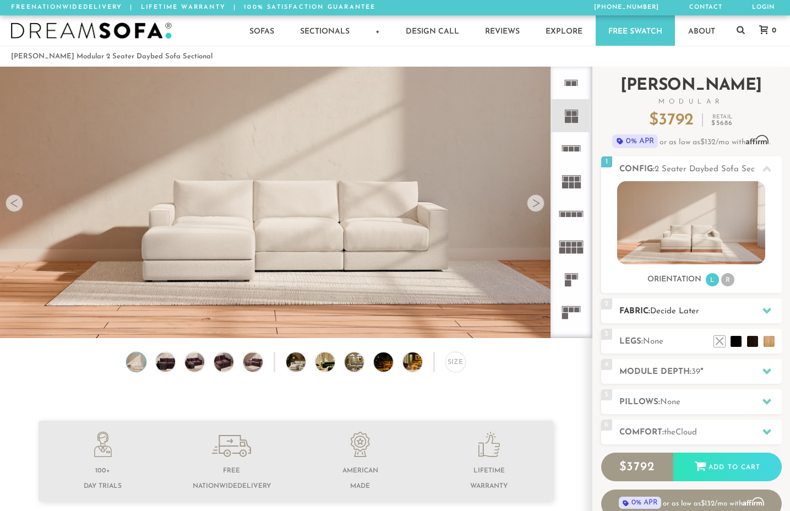
click at [763, 306] on icon at bounding box center [766, 310] width 9 height 9
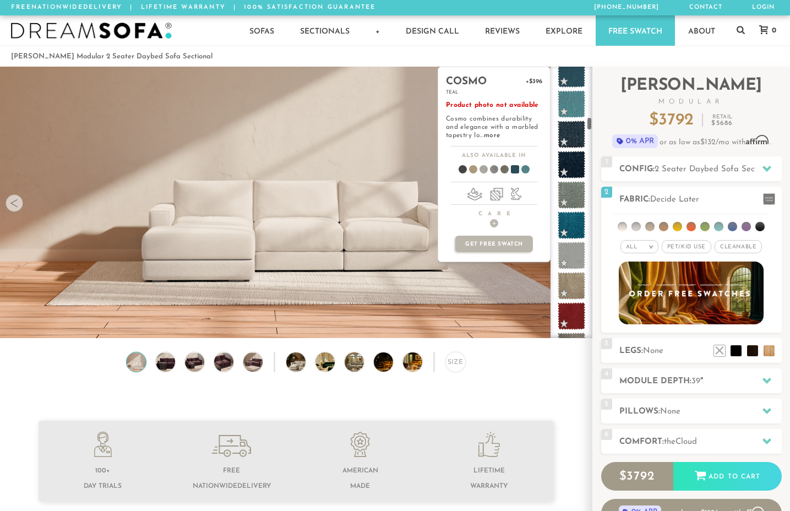
scroll to position [1255, 0]
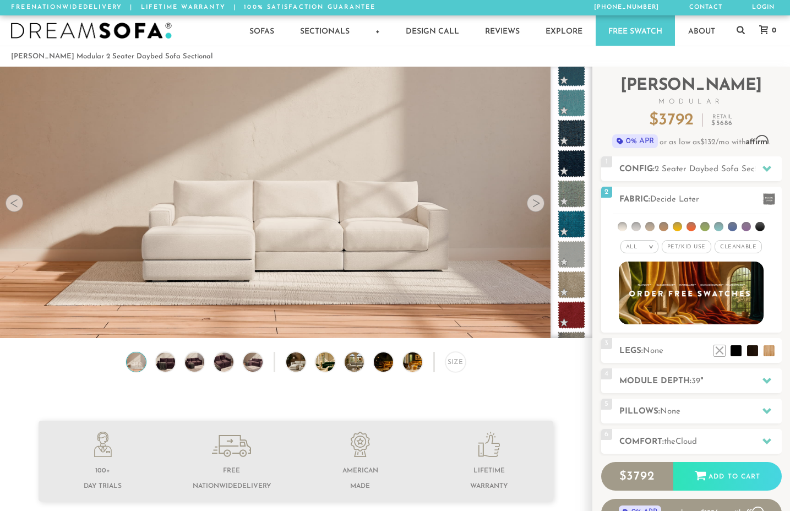
click at [455, 364] on div "Size" at bounding box center [455, 362] width 20 height 20
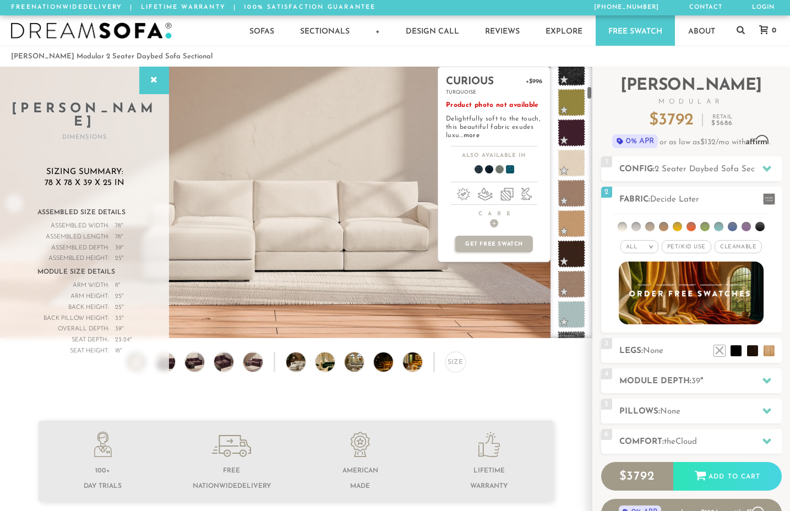
scroll to position [0, 0]
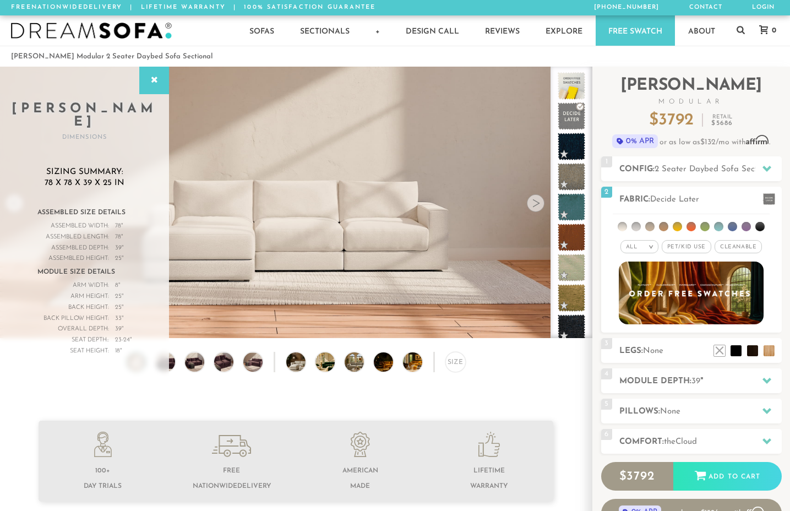
click at [535, 201] on div at bounding box center [536, 203] width 18 height 18
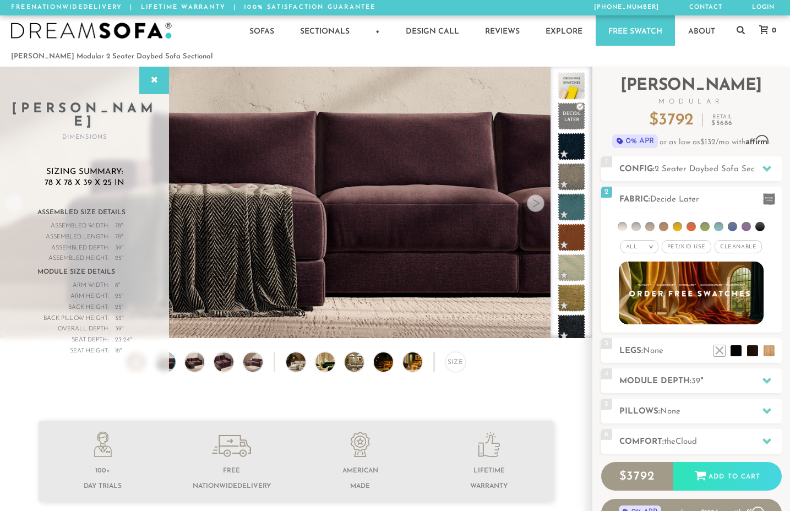
click at [535, 201] on div at bounding box center [536, 203] width 18 height 18
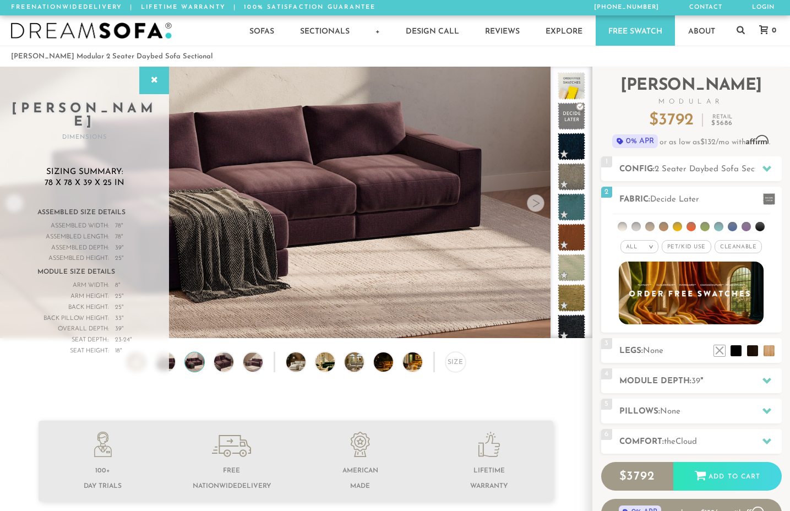
click at [535, 201] on div at bounding box center [536, 203] width 18 height 18
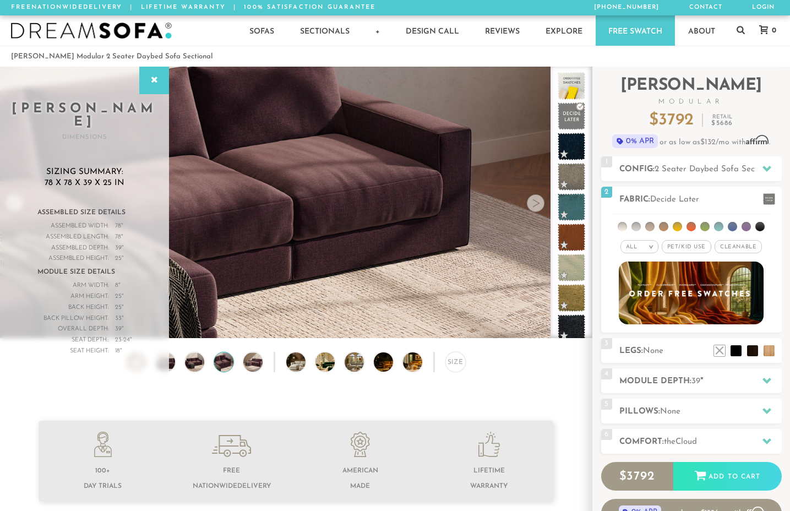
click at [535, 201] on div at bounding box center [536, 203] width 18 height 18
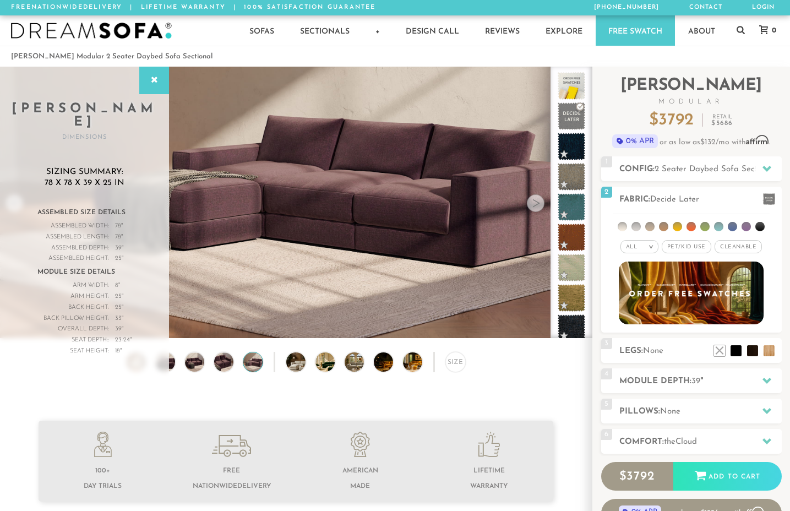
click at [535, 201] on div at bounding box center [536, 203] width 18 height 18
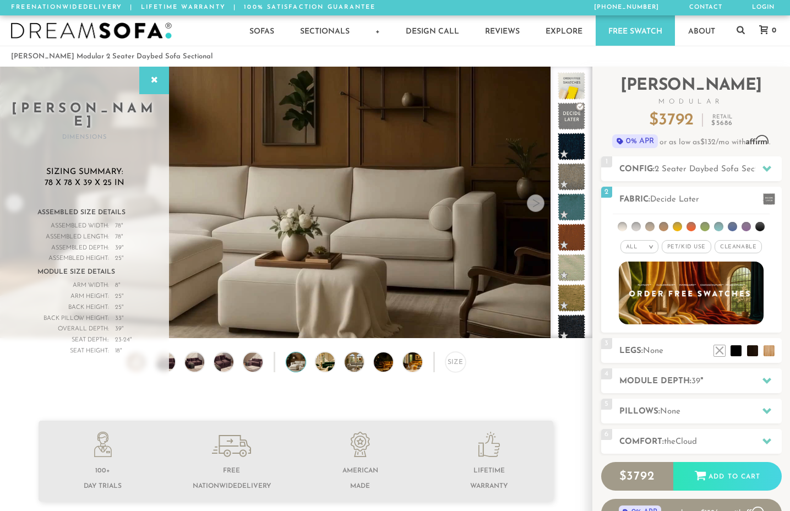
click at [535, 201] on div at bounding box center [536, 203] width 18 height 18
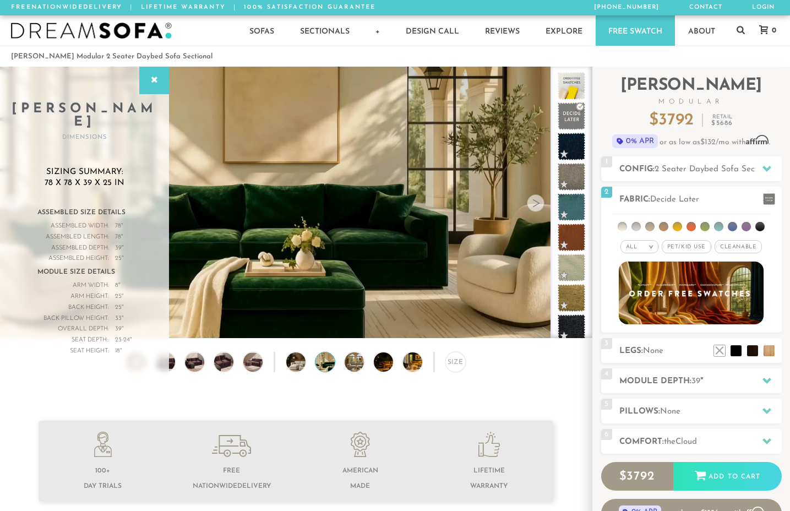
click at [535, 201] on div at bounding box center [536, 203] width 18 height 18
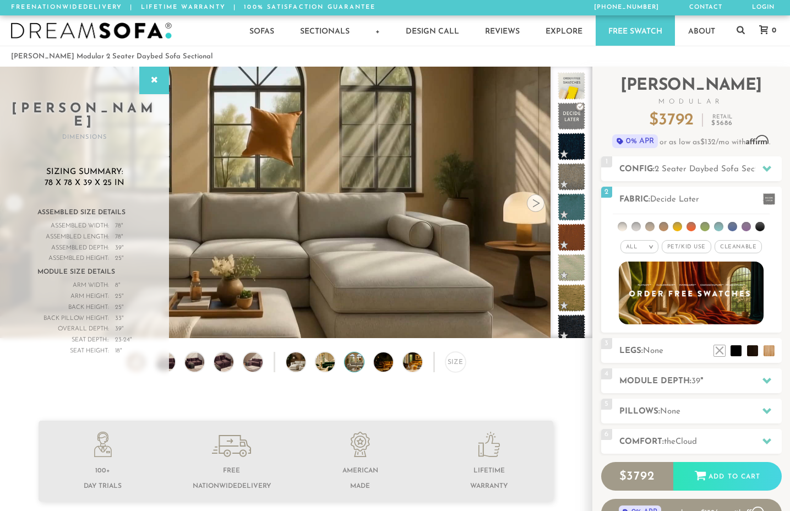
click at [535, 201] on div at bounding box center [536, 203] width 18 height 18
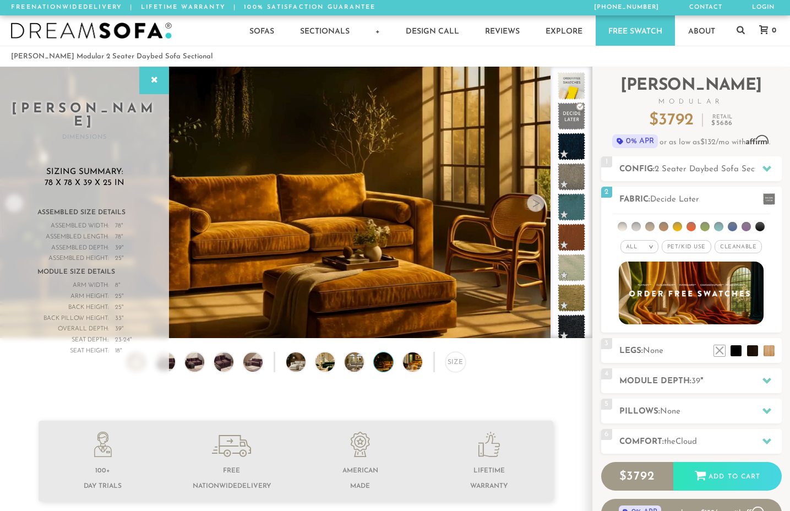
click at [535, 201] on div at bounding box center [536, 203] width 18 height 18
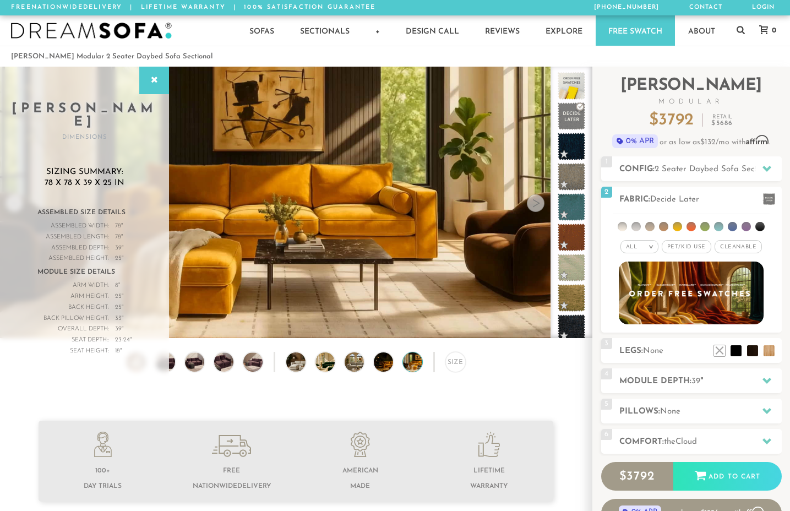
click at [535, 201] on div at bounding box center [536, 203] width 18 height 18
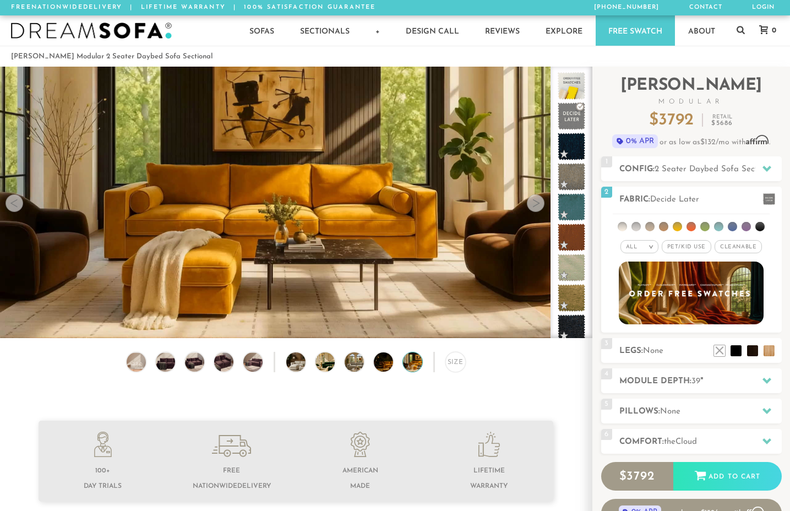
click at [535, 201] on div at bounding box center [536, 203] width 18 height 18
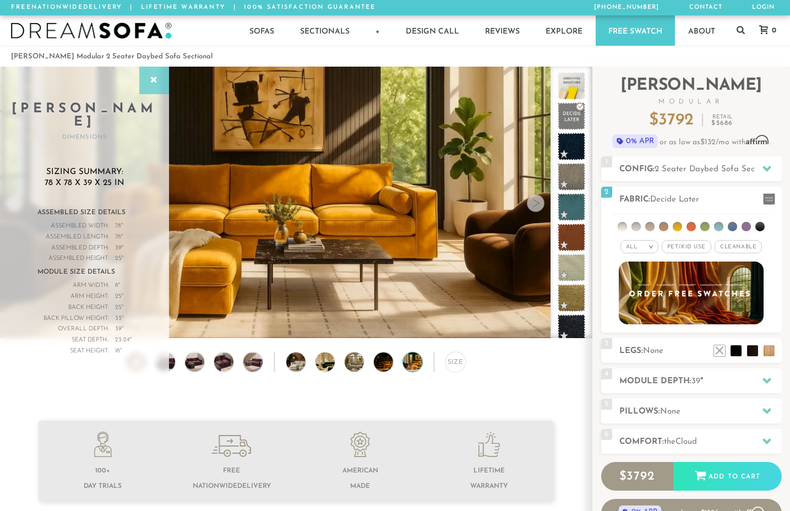
click at [149, 77] on icon at bounding box center [154, 80] width 12 height 9
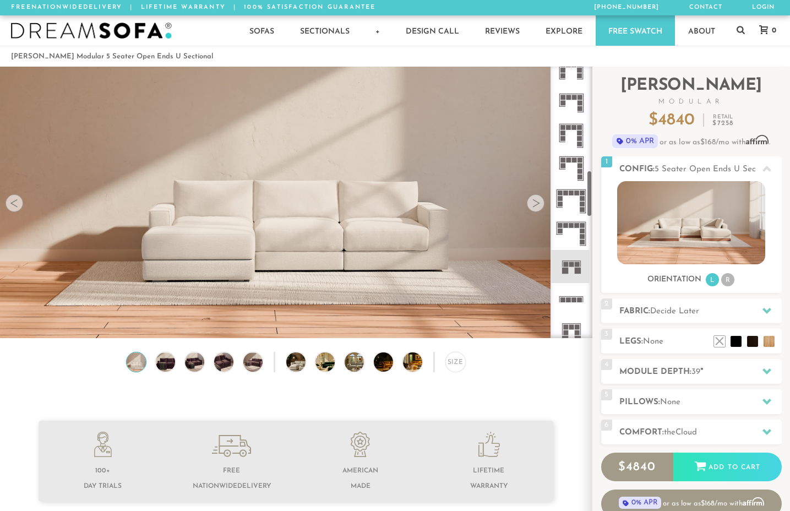
scroll to position [602, 0]
click at [457, 364] on div "Size" at bounding box center [455, 362] width 20 height 20
